Goal: Navigation & Orientation: Understand site structure

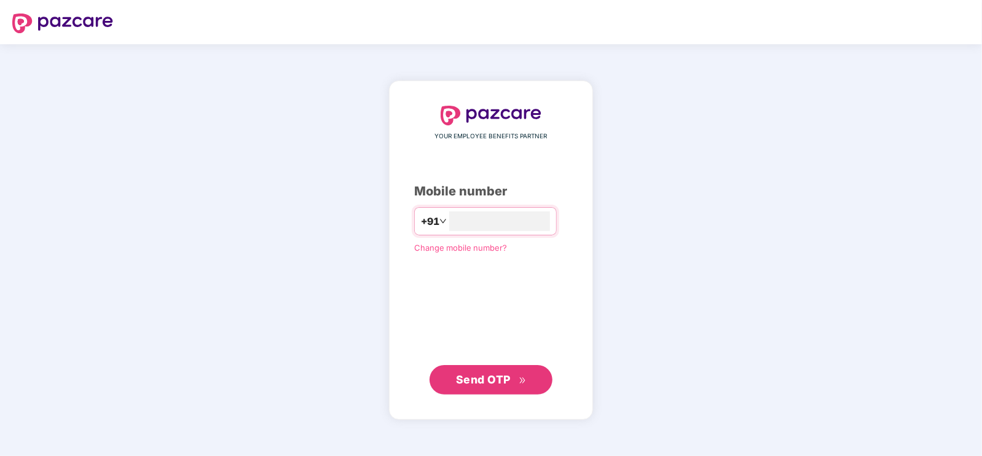
type input "**********"
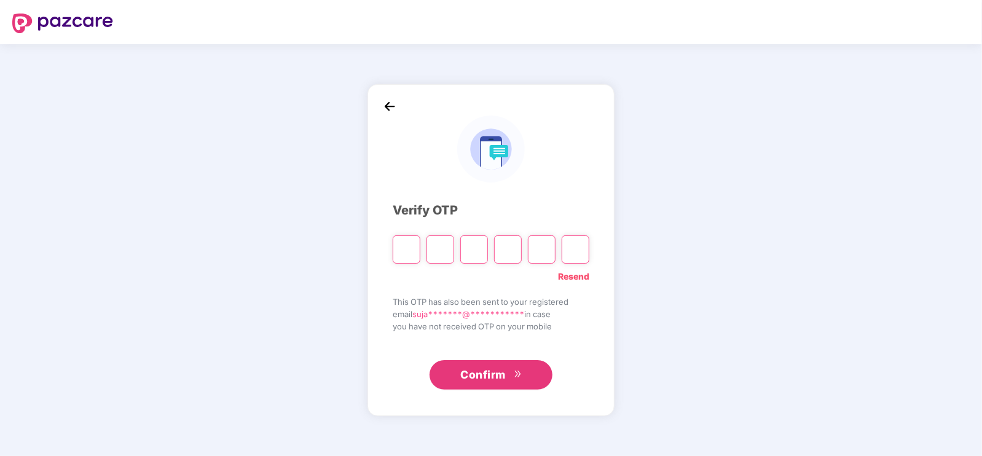
type input "*"
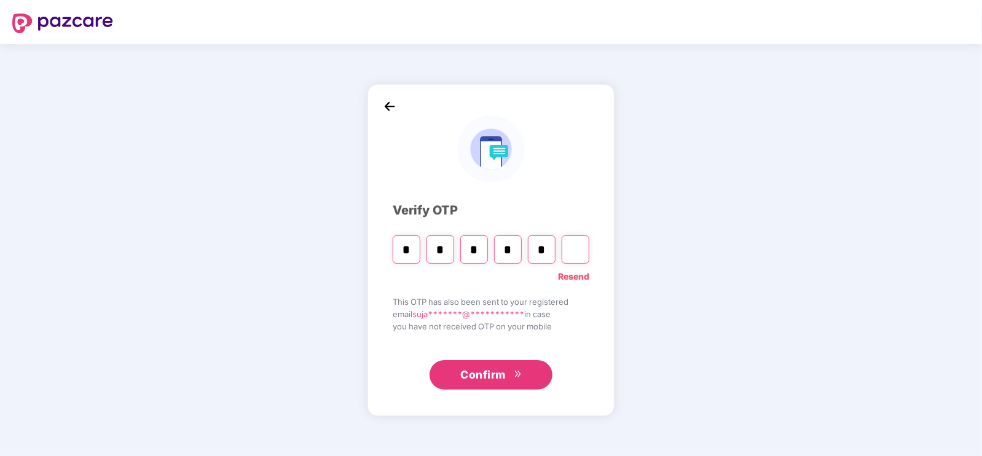
type input "*"
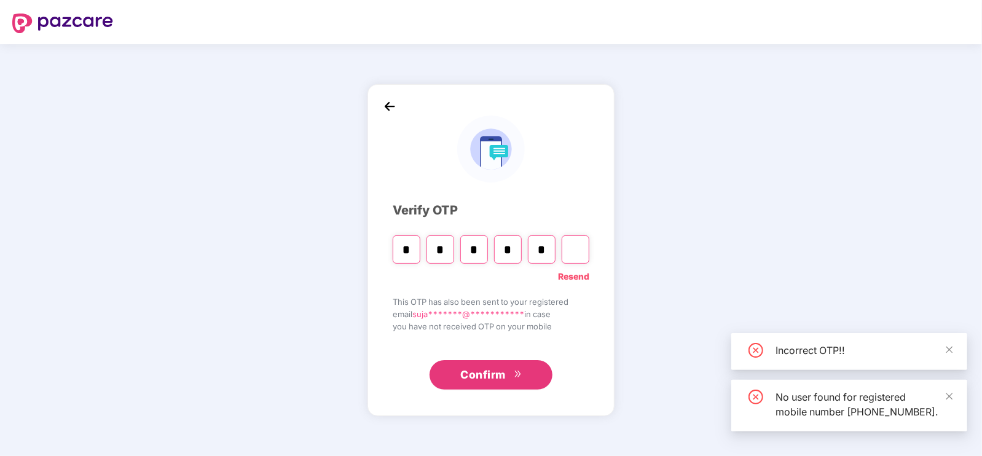
type input "*"
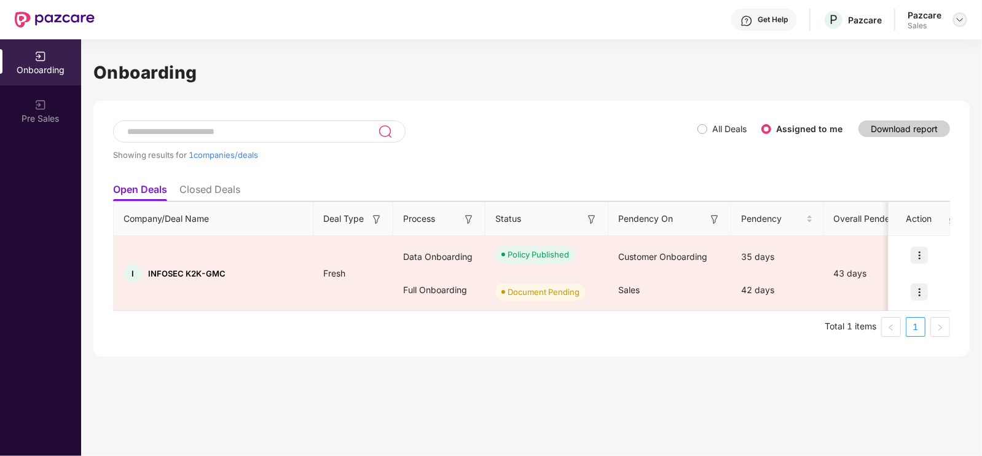
click at [961, 23] on img at bounding box center [960, 20] width 10 height 10
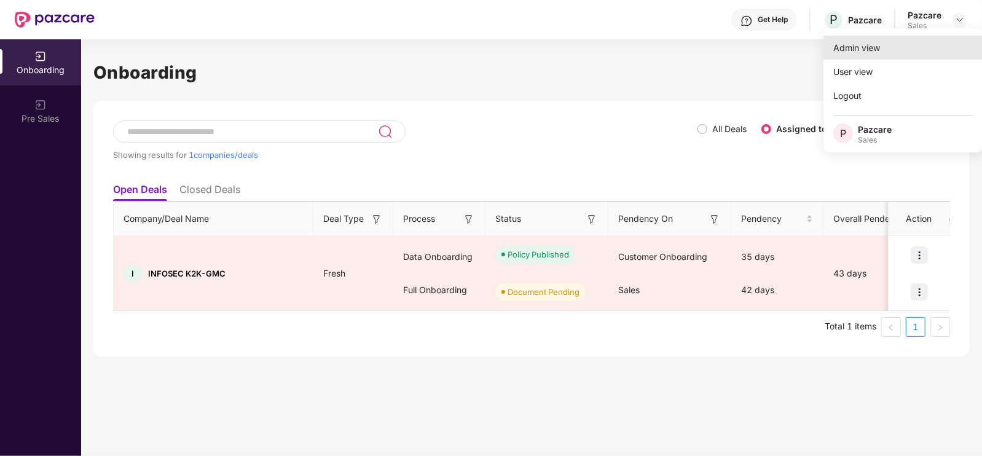
click at [864, 51] on div "Admin view" at bounding box center [903, 48] width 160 height 24
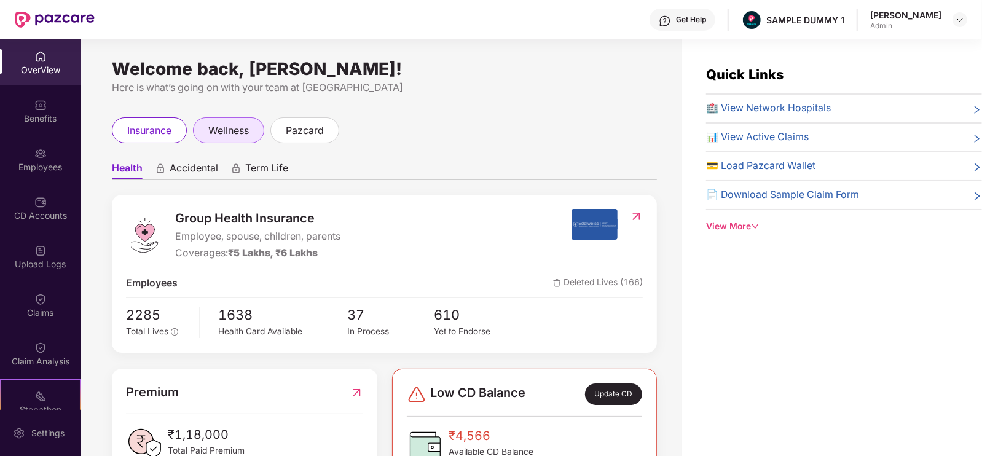
click at [232, 138] on div "wellness" at bounding box center [228, 130] width 71 height 26
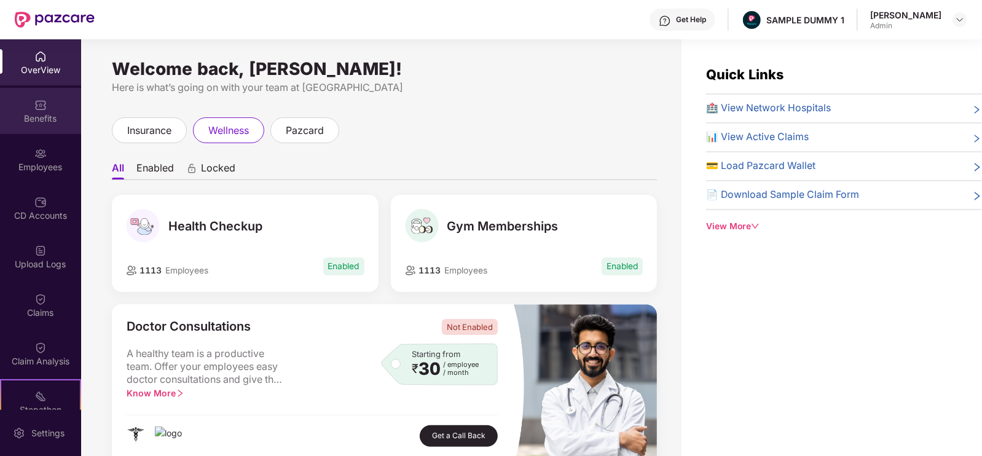
click at [52, 118] on div "Benefits" at bounding box center [40, 118] width 81 height 12
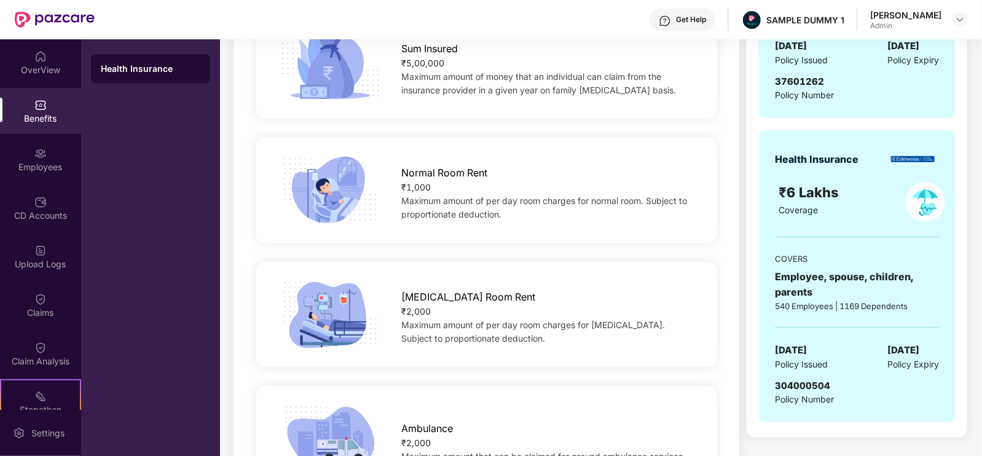
scroll to position [96, 0]
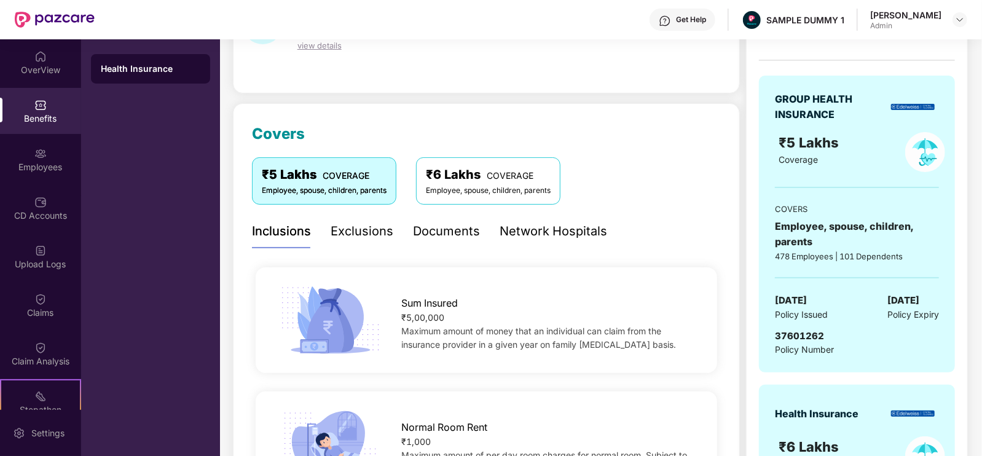
click at [359, 237] on div "Exclusions" at bounding box center [362, 231] width 63 height 19
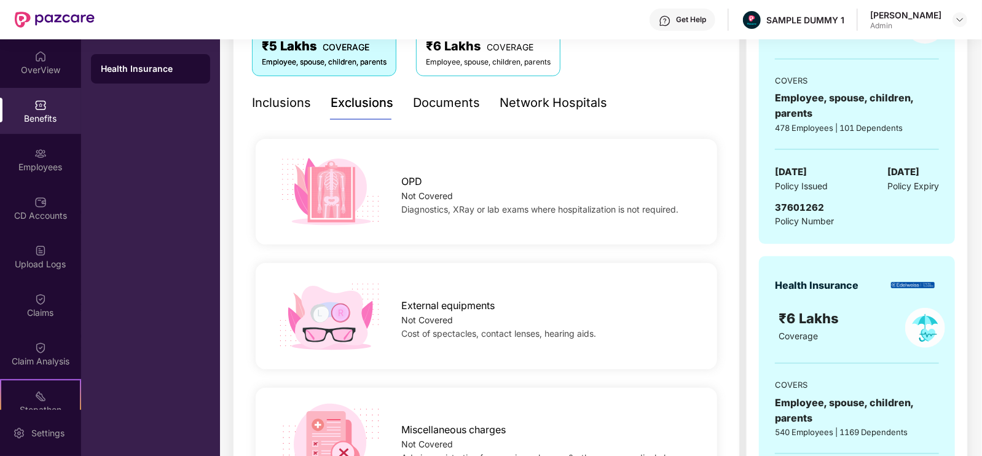
scroll to position [141, 0]
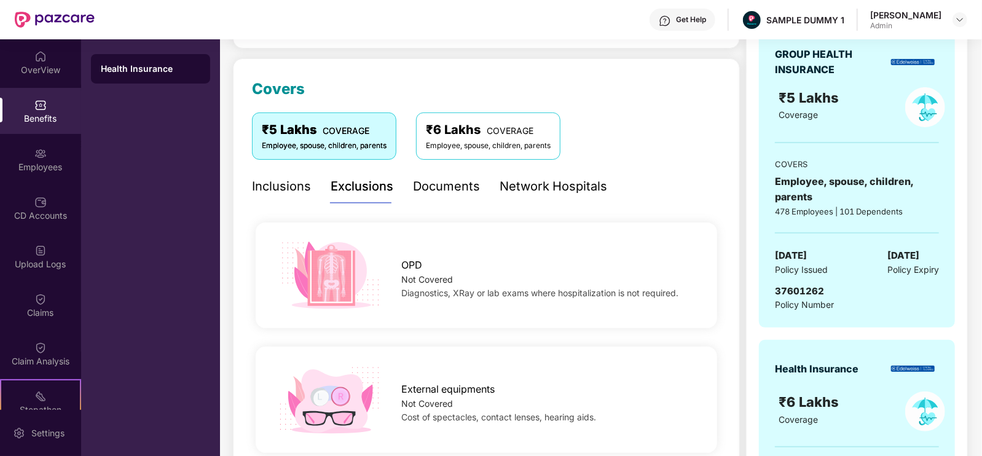
click at [515, 189] on div "Network Hospitals" at bounding box center [553, 186] width 108 height 19
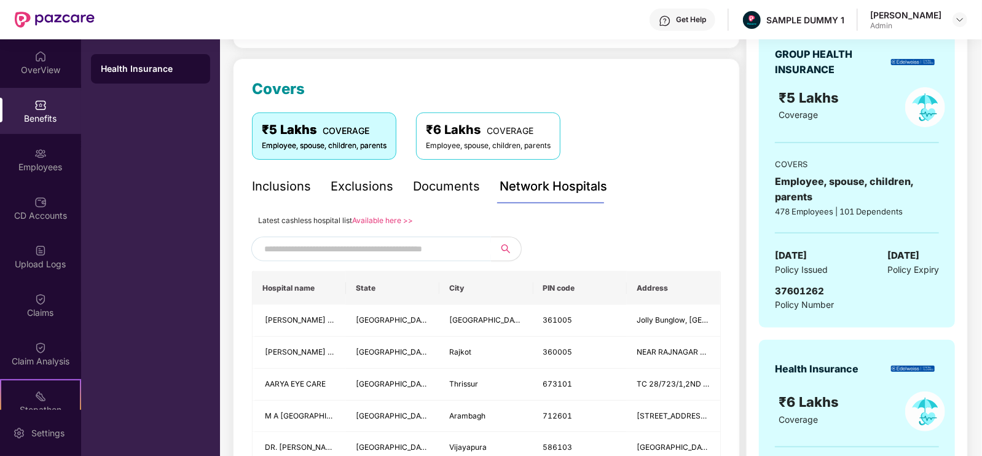
click at [425, 249] on input "text" at bounding box center [369, 249] width 210 height 18
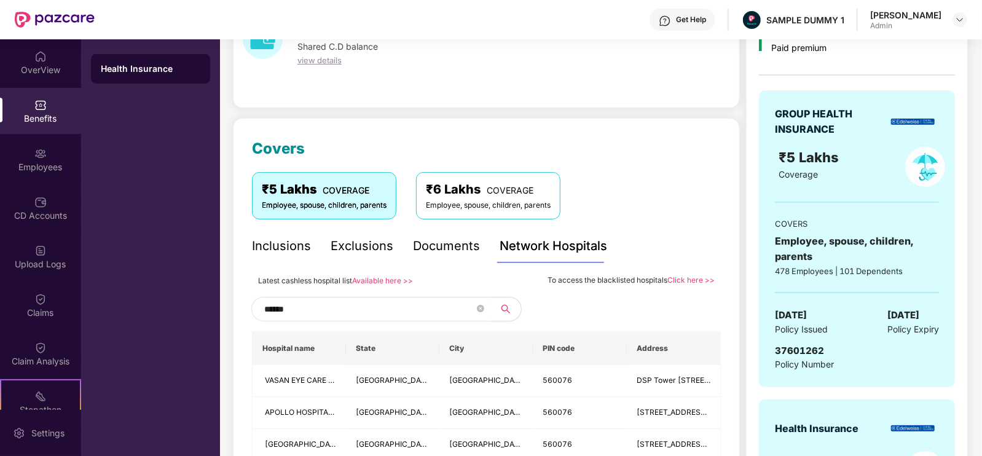
scroll to position [82, 0]
type input "******"
click at [439, 241] on div "Documents" at bounding box center [446, 244] width 67 height 19
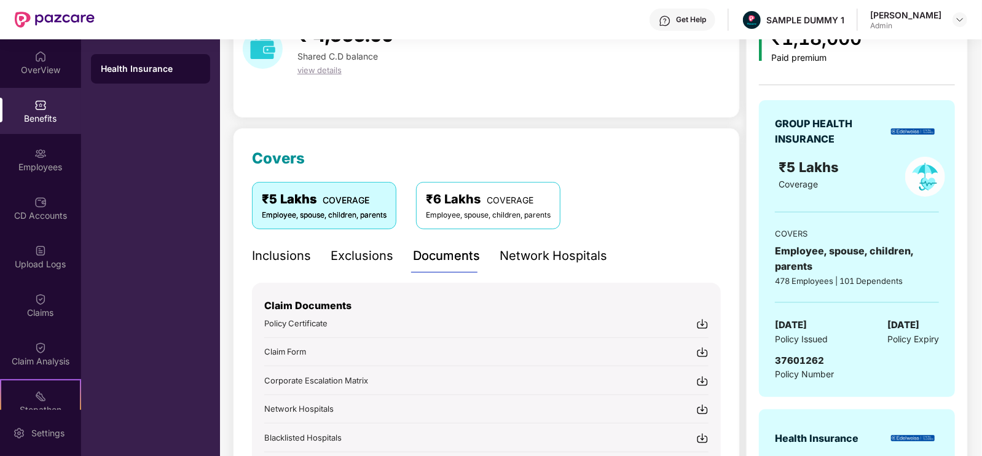
scroll to position [0, 0]
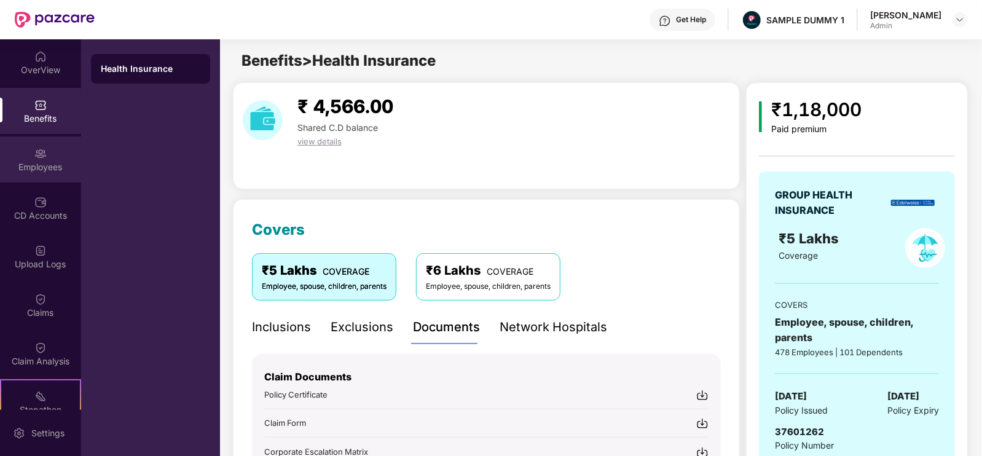
click at [31, 173] on div "Employees" at bounding box center [40, 159] width 81 height 46
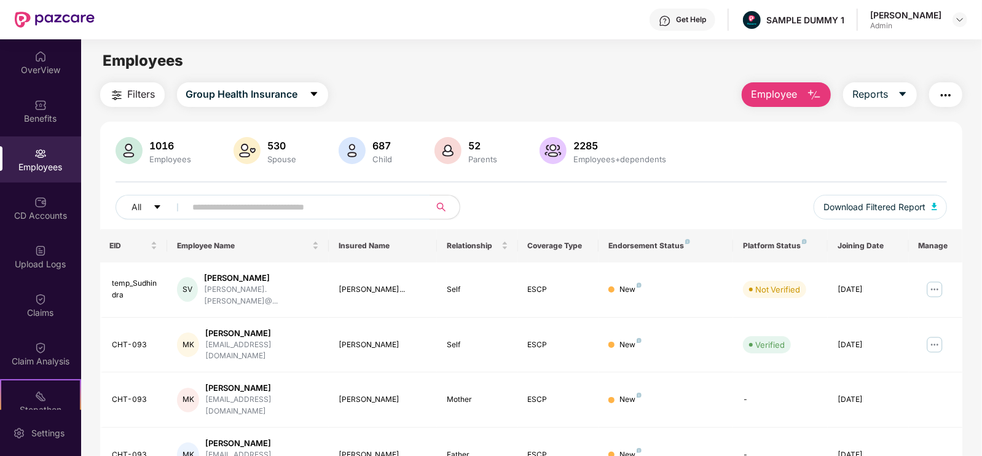
click at [766, 101] on span "Employee" at bounding box center [774, 94] width 46 height 15
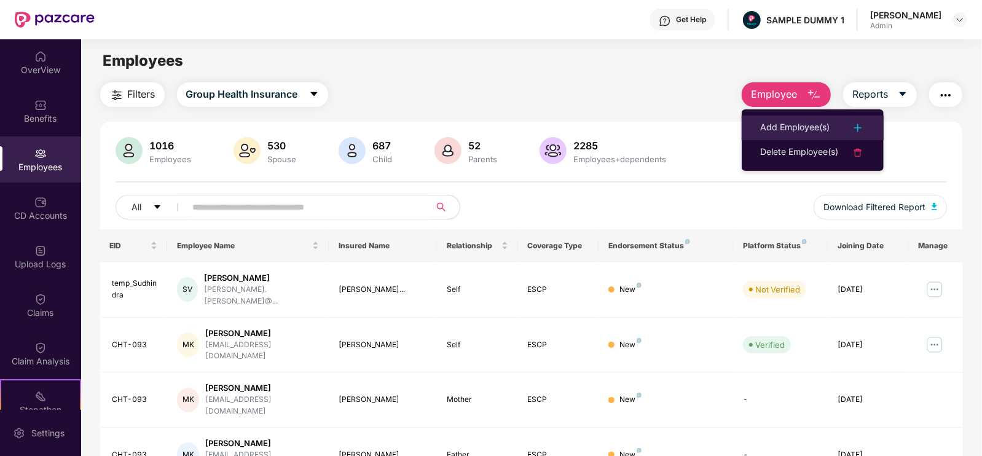
click at [789, 121] on div "Add Employee(s)" at bounding box center [794, 127] width 69 height 15
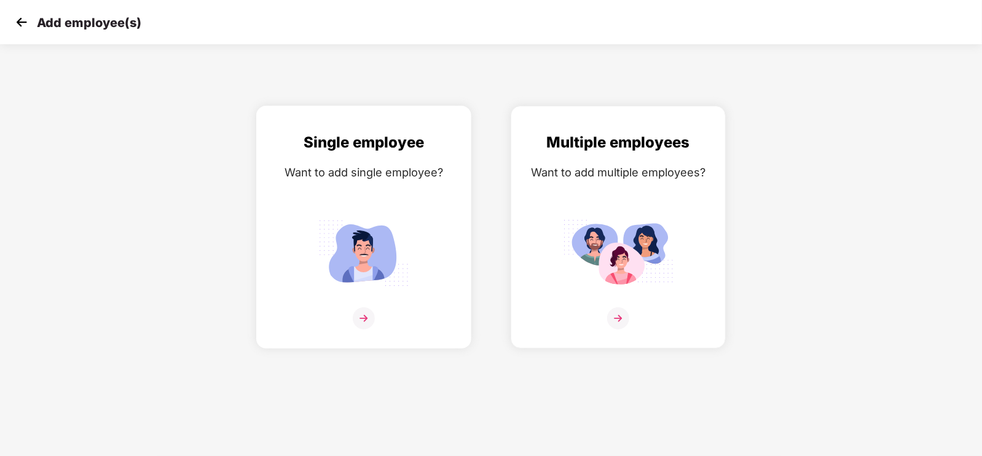
click at [384, 249] on img at bounding box center [363, 252] width 111 height 77
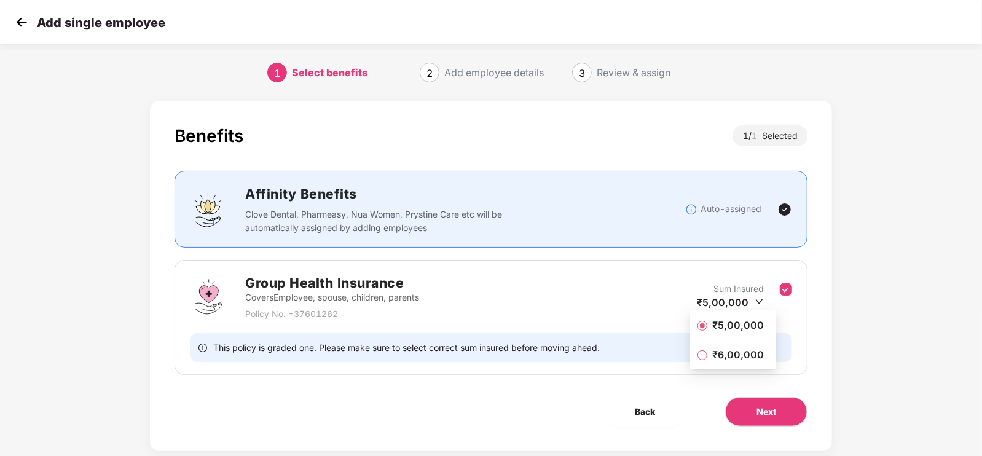
click at [788, 395] on div "Benefits 1 / 1 Selected Affinity Benefits Clove Dental, Pharmeasy, Nua Women, P…" at bounding box center [491, 276] width 682 height 350
click at [785, 421] on button "Next" at bounding box center [766, 411] width 82 height 29
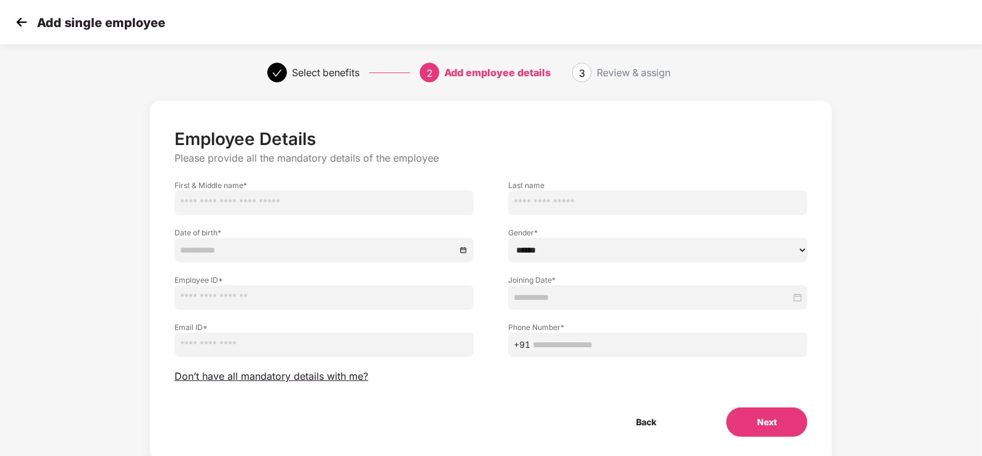
click at [18, 26] on img at bounding box center [21, 22] width 18 height 18
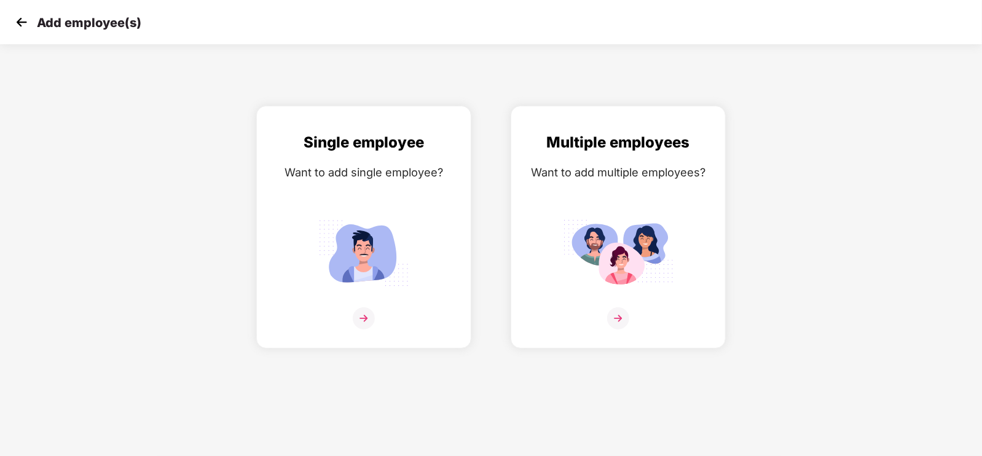
click at [18, 26] on img at bounding box center [21, 22] width 18 height 18
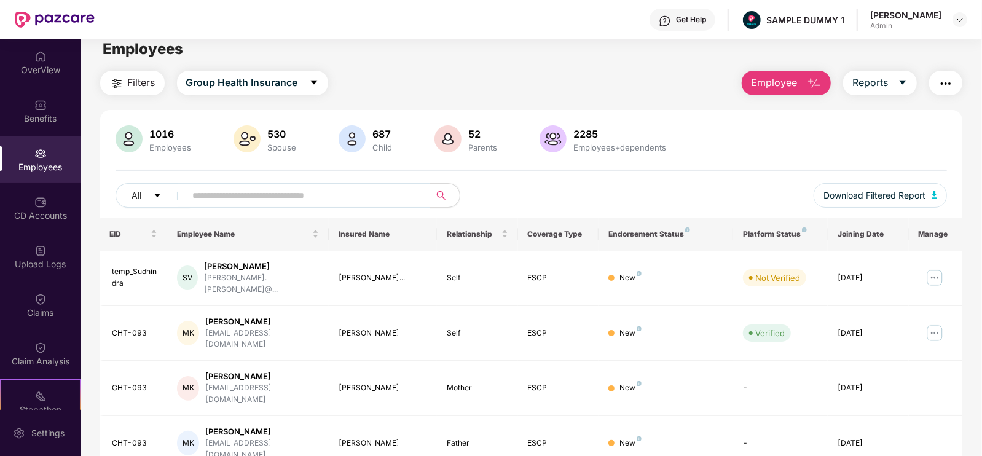
scroll to position [12, 0]
click at [842, 84] on div "Employee Reports" at bounding box center [845, 82] width 233 height 25
click at [855, 78] on span "Reports" at bounding box center [870, 81] width 36 height 15
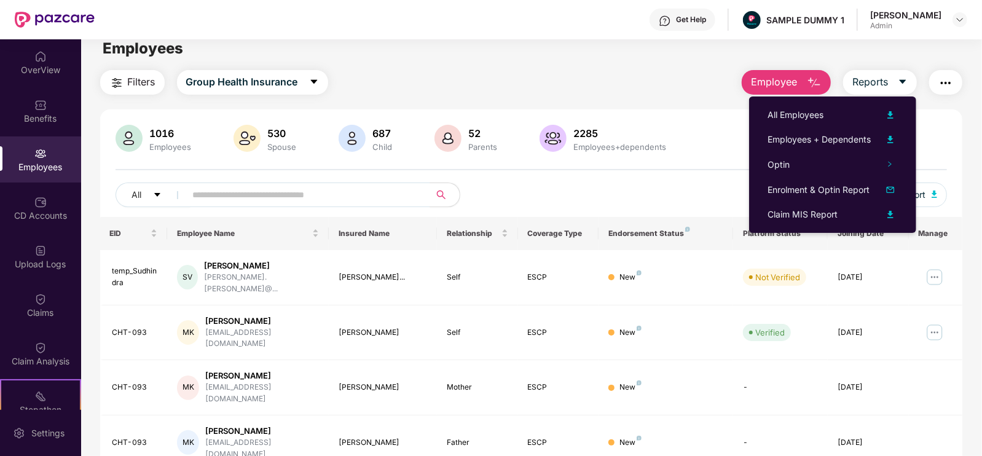
click at [937, 87] on button "button" at bounding box center [945, 82] width 33 height 25
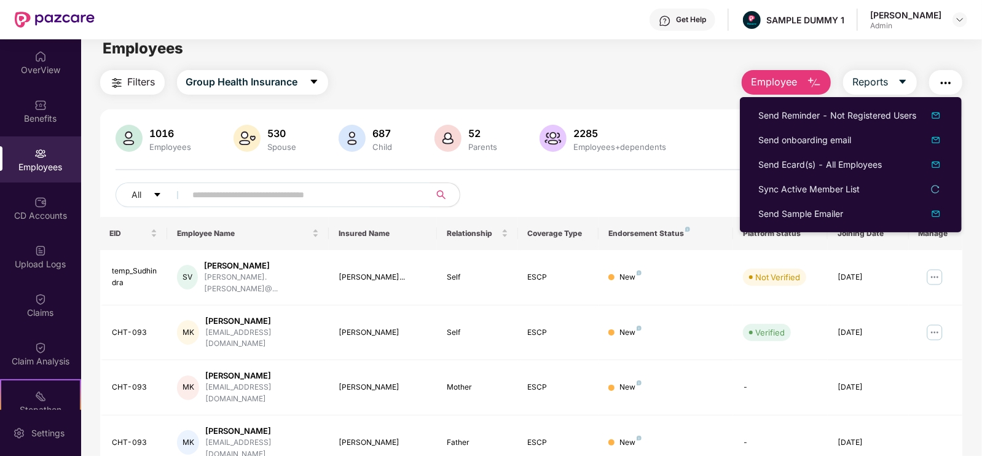
click at [657, 174] on div "1016 Employees 530 Spouse 687 Child [DEMOGRAPHIC_DATA] Parents 2285 Employees+d…" at bounding box center [531, 171] width 863 height 92
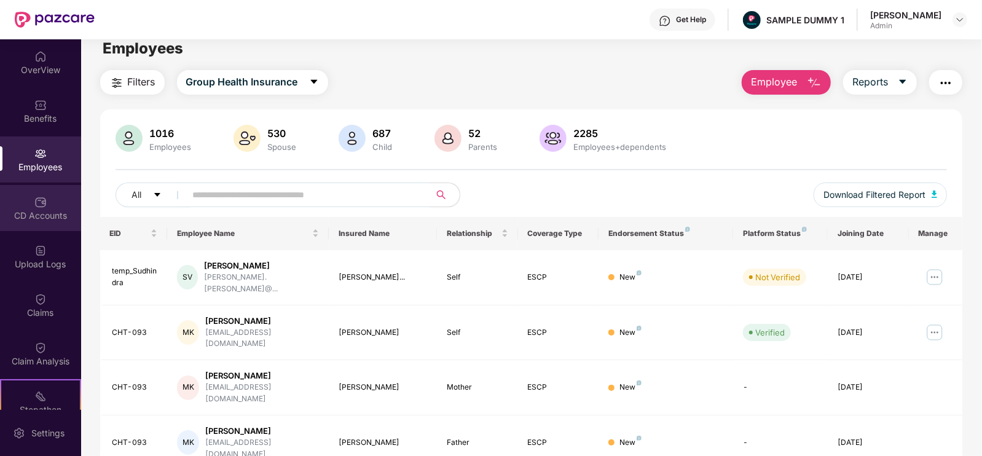
click at [52, 222] on div "CD Accounts" at bounding box center [40, 208] width 81 height 46
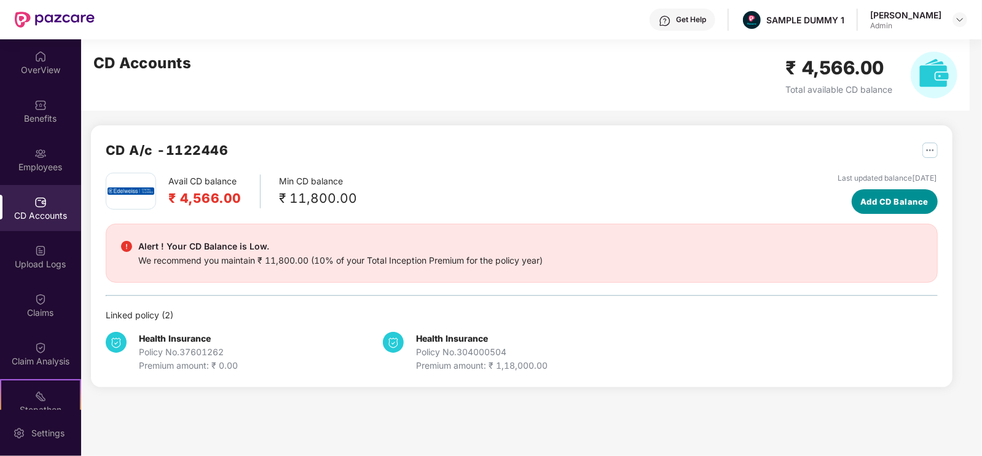
click at [860, 202] on span "Add CD Balance" at bounding box center [894, 201] width 68 height 12
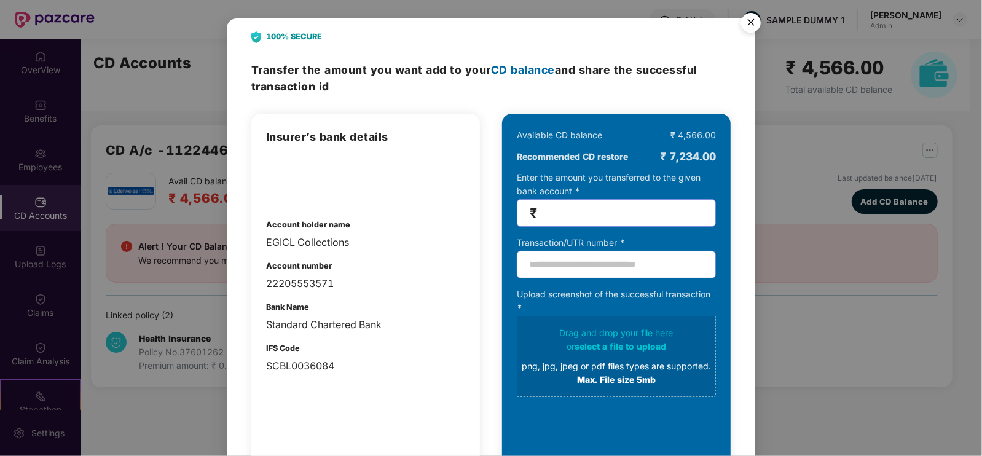
click at [750, 22] on img "Close" at bounding box center [751, 24] width 34 height 34
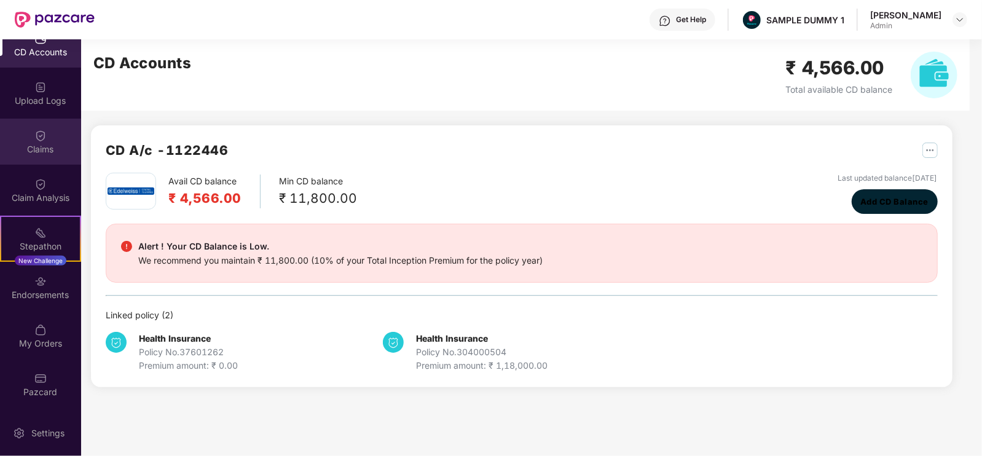
scroll to position [163, 0]
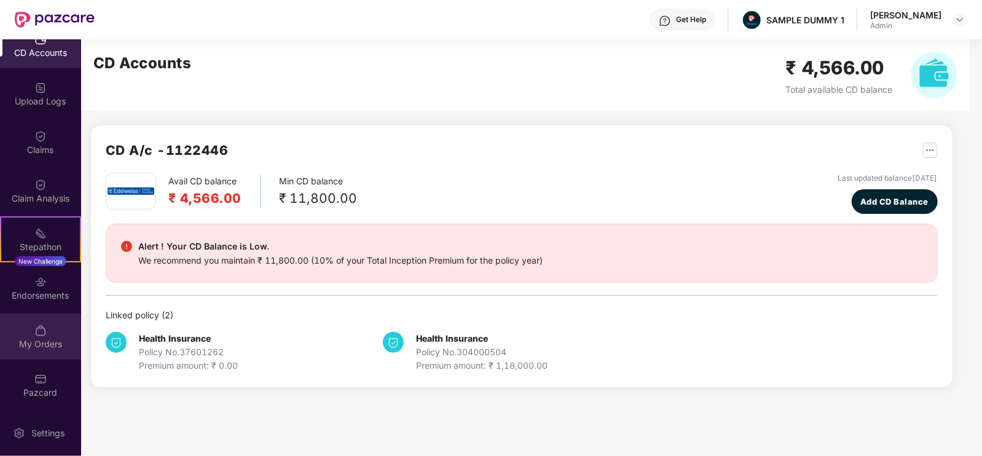
click at [49, 340] on div "My Orders" at bounding box center [40, 344] width 81 height 12
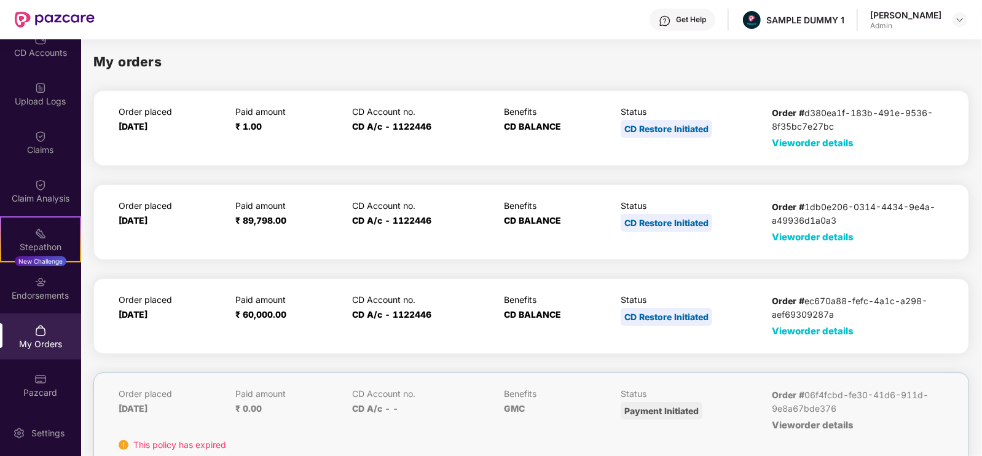
click at [785, 329] on span "View order details" at bounding box center [813, 331] width 82 height 12
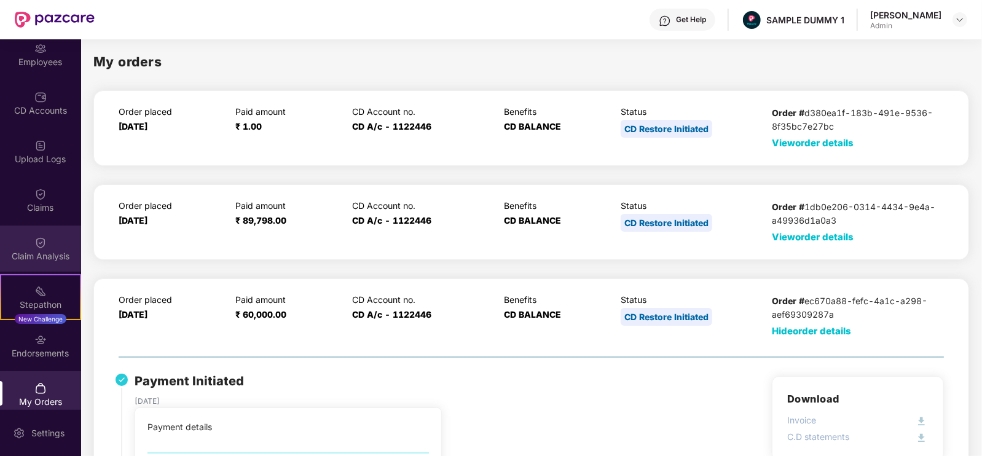
scroll to position [104, 0]
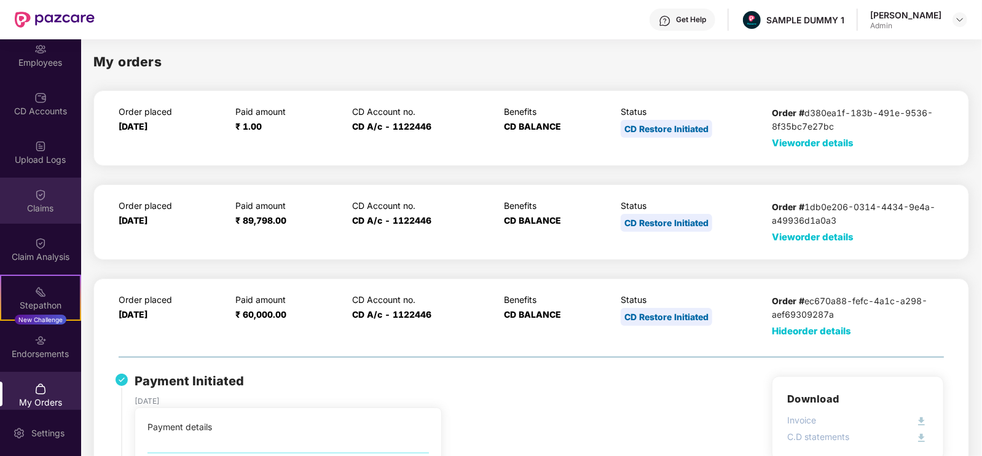
click at [36, 213] on div "Claims" at bounding box center [40, 201] width 81 height 46
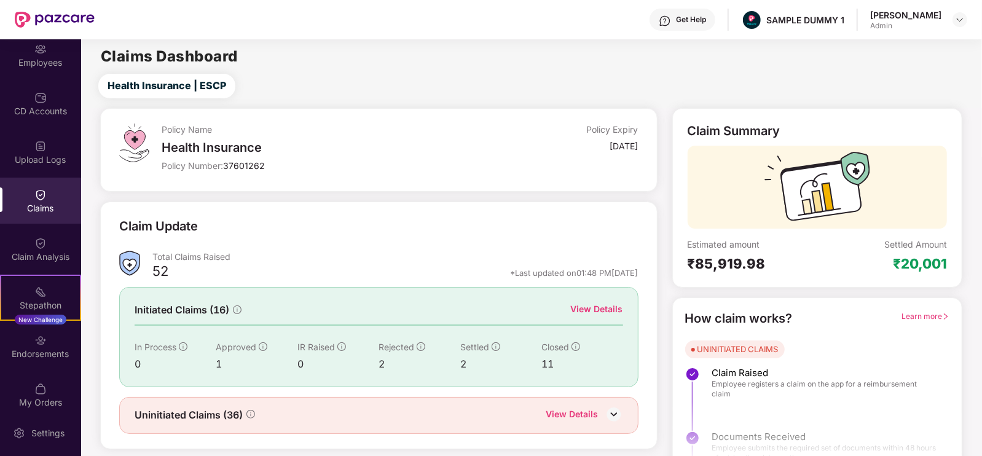
scroll to position [25, 0]
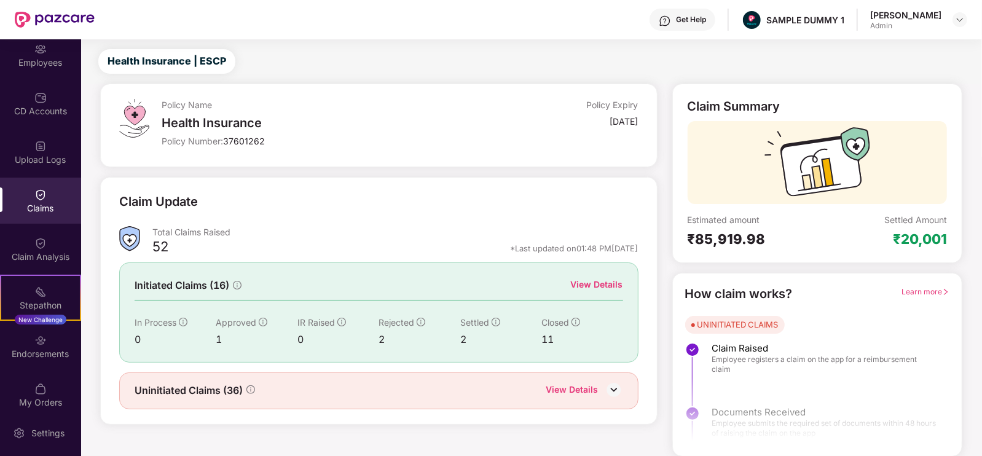
click at [585, 284] on div "View Details" at bounding box center [597, 285] width 52 height 14
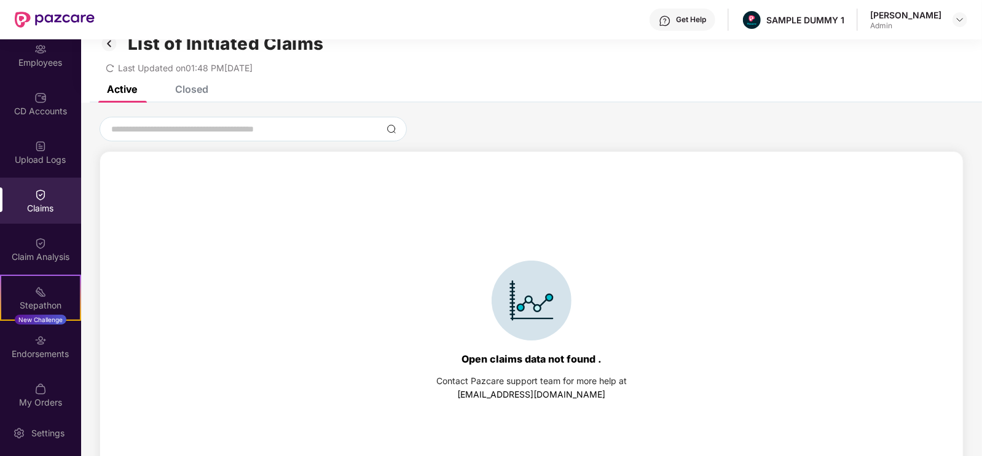
click at [199, 87] on div "Closed" at bounding box center [191, 89] width 33 height 12
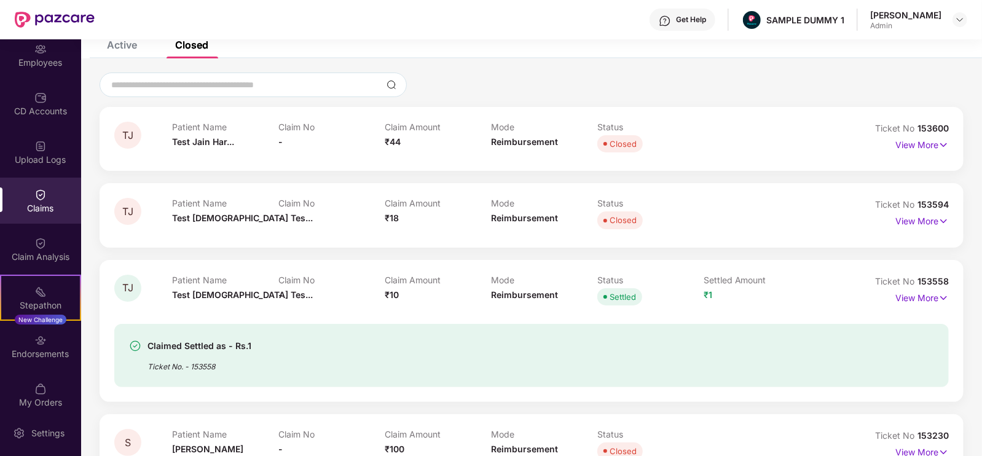
scroll to position [69, 0]
click at [899, 296] on p "View More" at bounding box center [921, 296] width 53 height 17
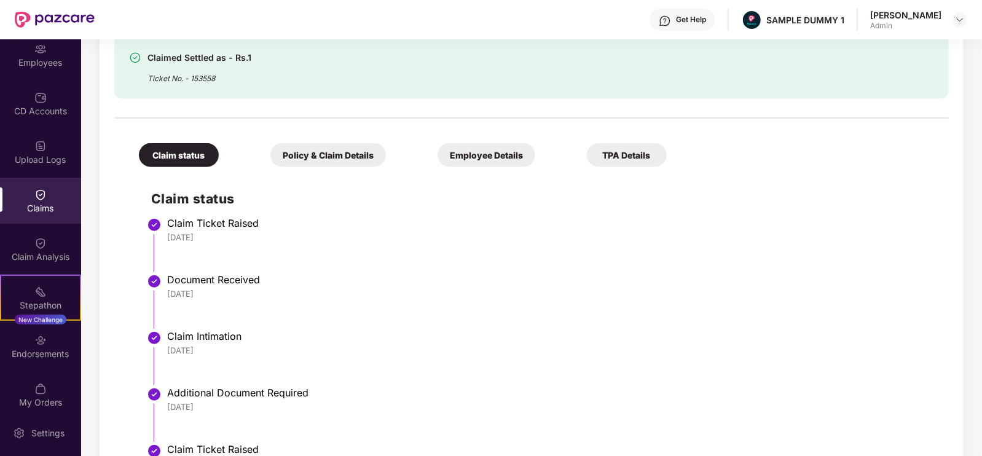
scroll to position [366, 0]
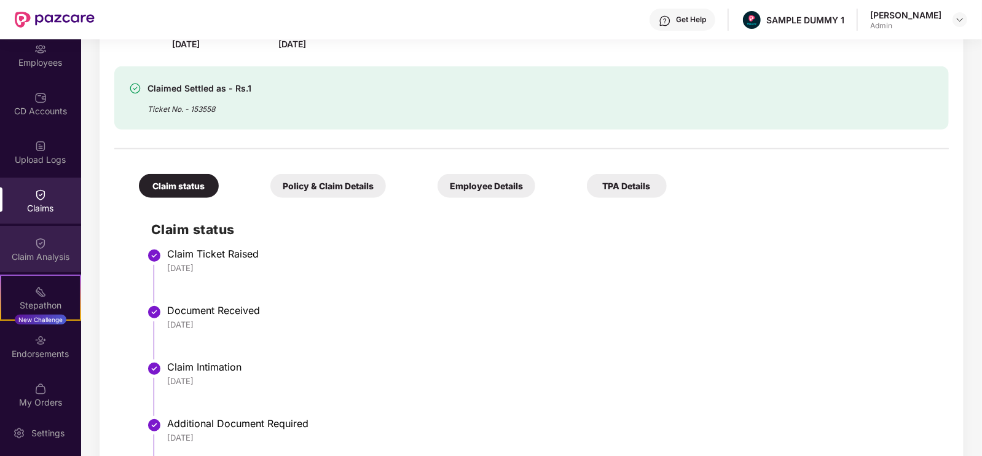
click at [52, 240] on div "Claim Analysis" at bounding box center [40, 249] width 81 height 46
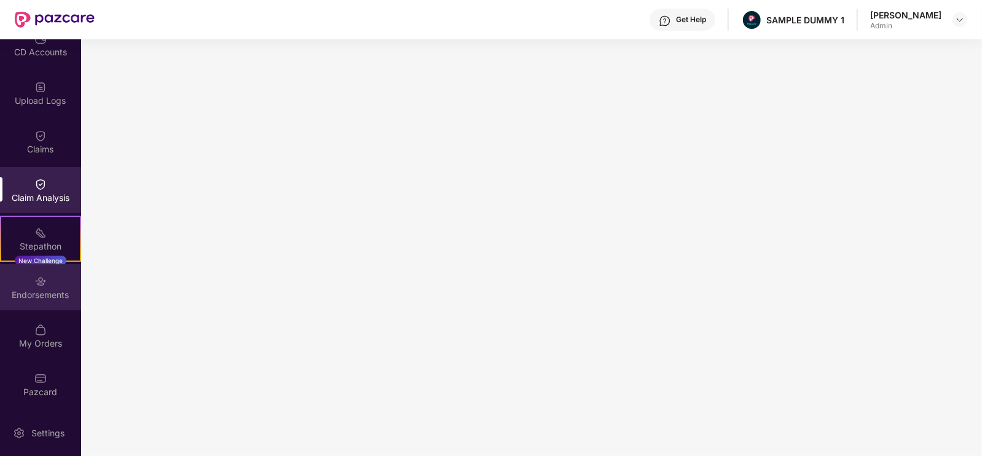
scroll to position [163, 0]
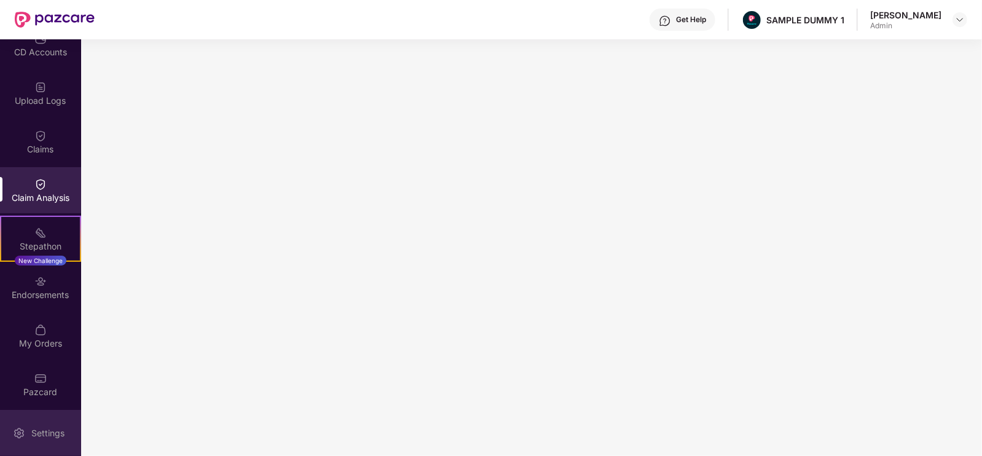
click at [29, 434] on div "Settings" at bounding box center [48, 433] width 41 height 12
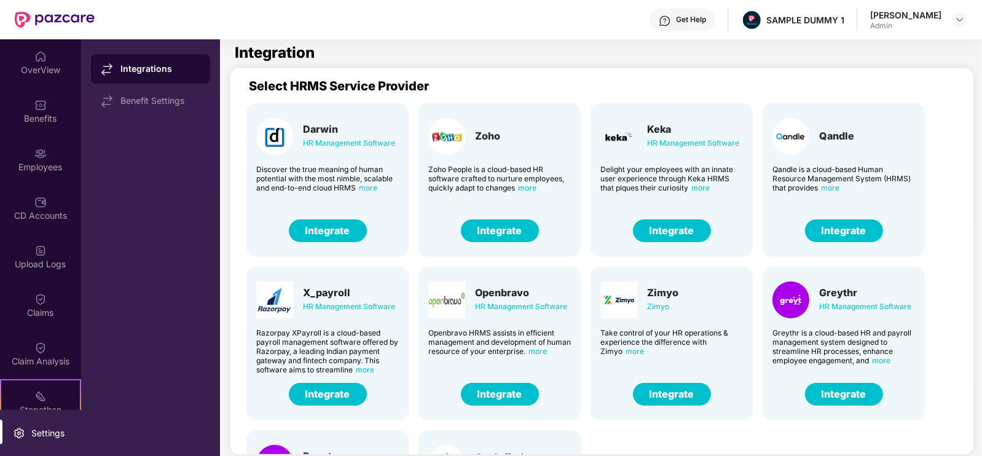
click at [706, 15] on div "Get Help" at bounding box center [691, 20] width 30 height 10
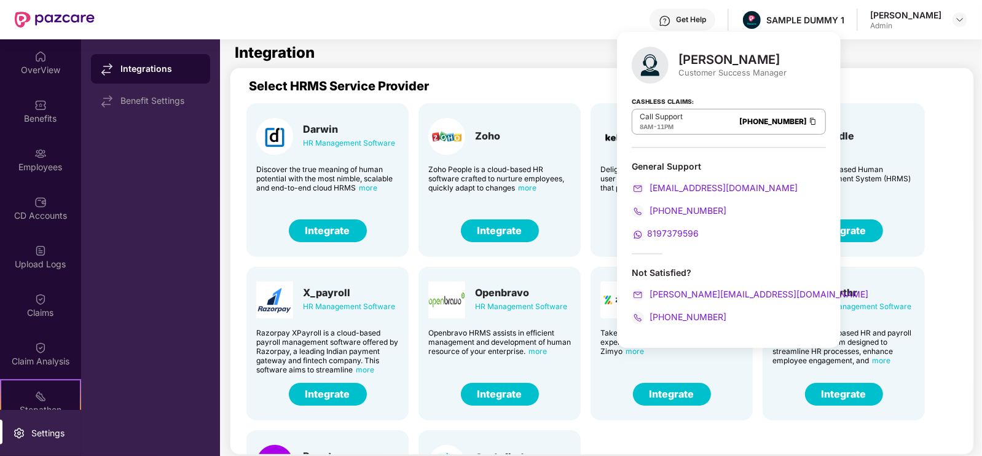
click at [706, 17] on div "Get Help" at bounding box center [691, 20] width 30 height 10
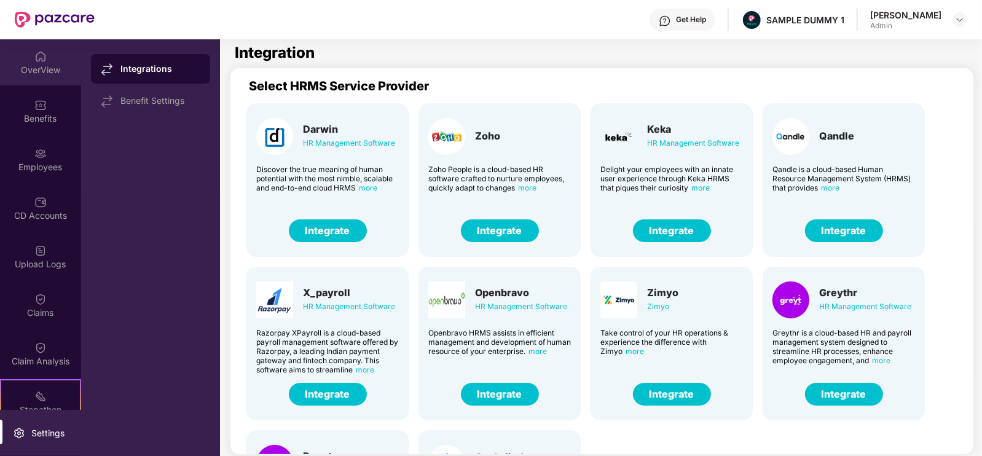
click at [37, 64] on div "OverView" at bounding box center [40, 70] width 81 height 12
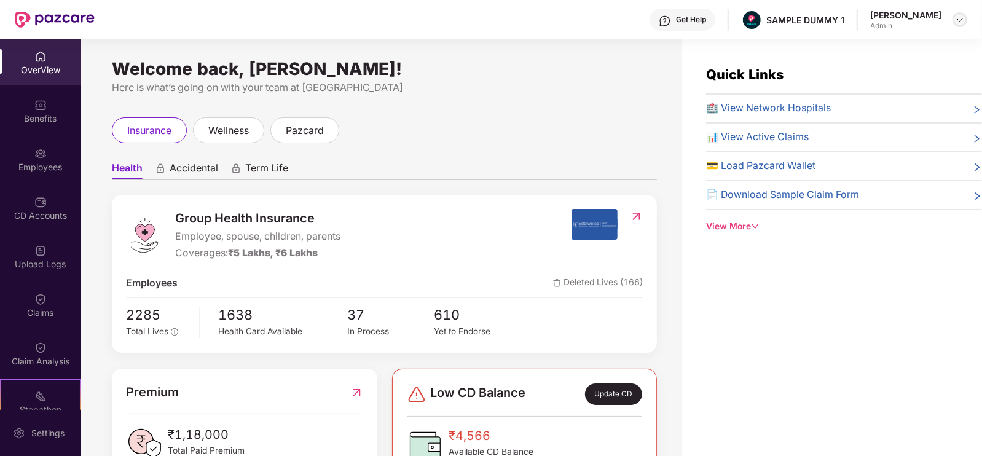
click at [956, 26] on div at bounding box center [959, 19] width 15 height 15
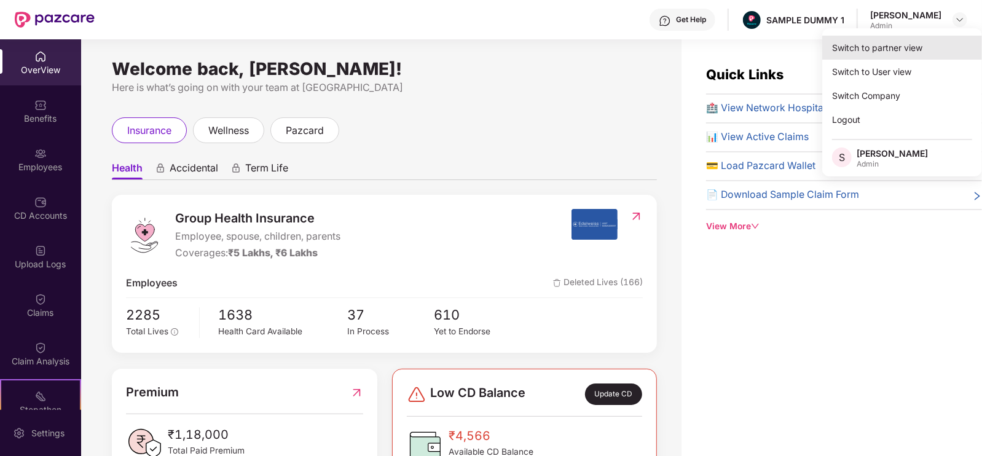
click at [855, 44] on div "Switch to partner view" at bounding box center [902, 48] width 160 height 24
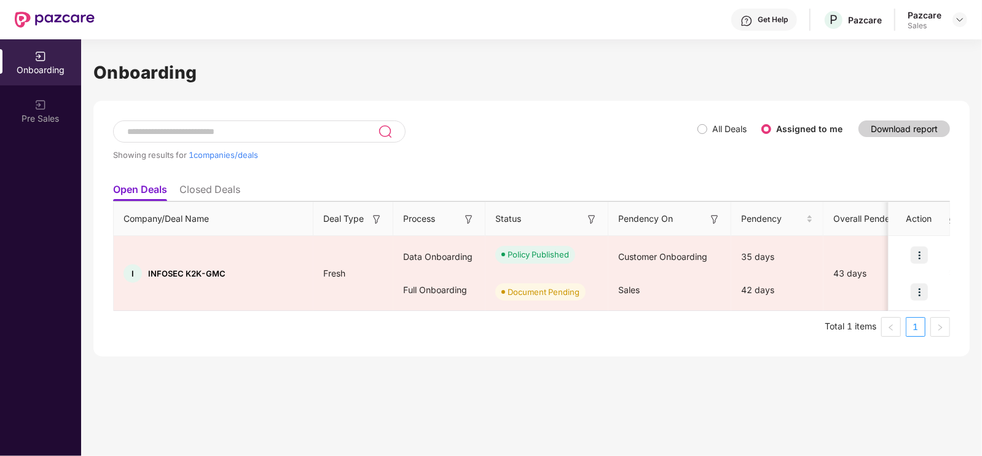
click at [204, 185] on li "Closed Deals" at bounding box center [209, 192] width 61 height 18
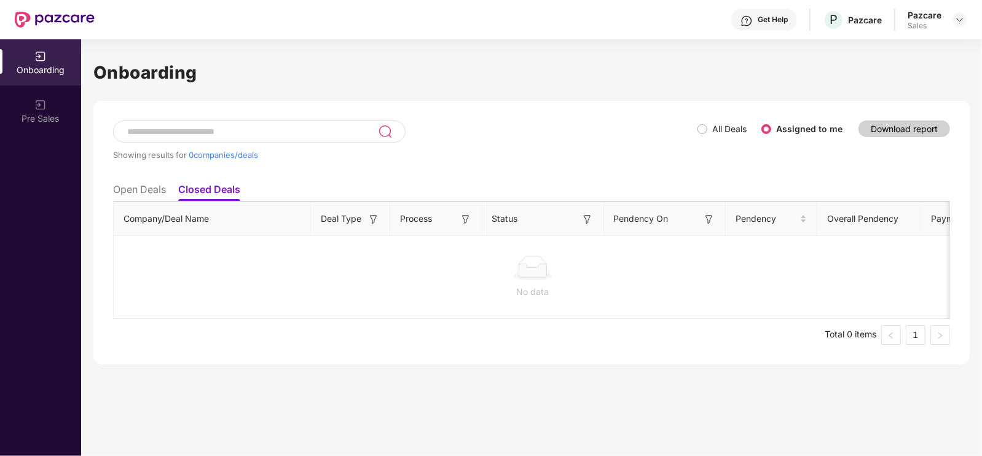
click at [175, 195] on ul "Open Deals Closed Deals" at bounding box center [531, 189] width 837 height 25
click at [152, 186] on li "Open Deals" at bounding box center [139, 192] width 53 height 18
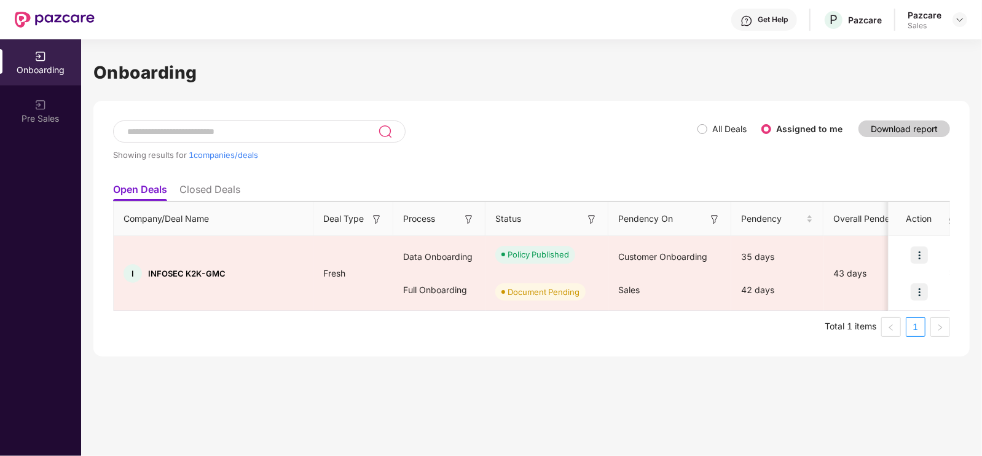
click at [714, 131] on label "All Deals" at bounding box center [729, 128] width 34 height 10
click at [705, 136] on div "All Deals Assigned to me" at bounding box center [774, 129] width 155 height 20
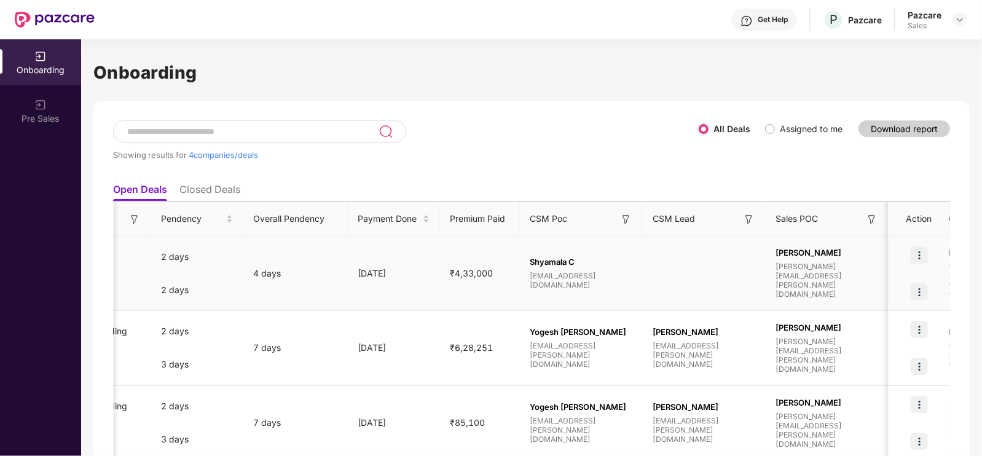
scroll to position [0, 592]
